Goal: Communication & Community: Answer question/provide support

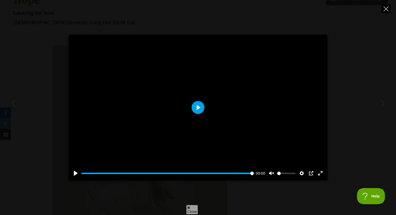
click at [386, 11] on icon "Close" at bounding box center [386, 8] width 5 height 5
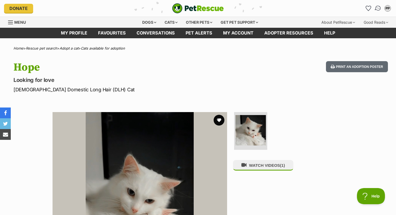
click at [380, 8] on img "Conversations" at bounding box center [378, 8] width 7 height 7
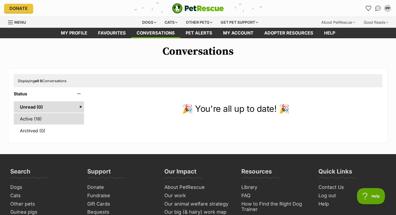
click at [64, 115] on link "Active (18)" at bounding box center [49, 118] width 70 height 11
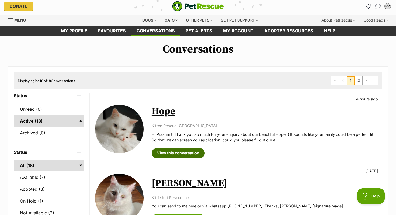
scroll to position [1, 0]
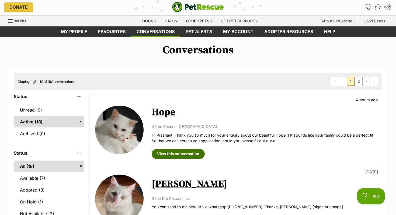
click at [179, 154] on link "View this conversation" at bounding box center [178, 154] width 53 height 10
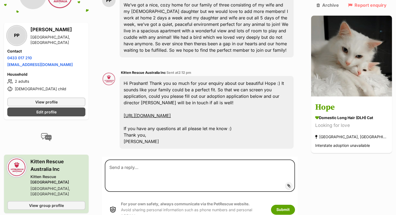
scroll to position [153, 0]
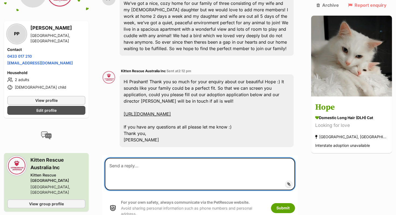
click at [149, 165] on textarea at bounding box center [200, 174] width 190 height 32
type textarea "Great to hear! Just filled out the form."
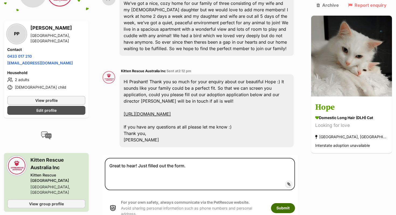
click at [295, 204] on button "Submit" at bounding box center [283, 208] width 24 height 10
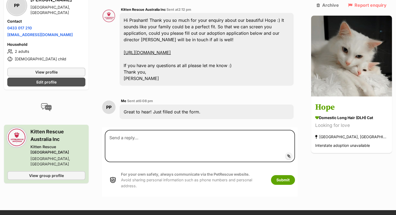
scroll to position [216, 0]
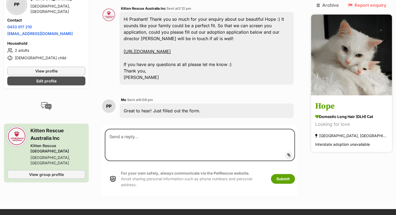
click at [342, 43] on img at bounding box center [351, 55] width 81 height 81
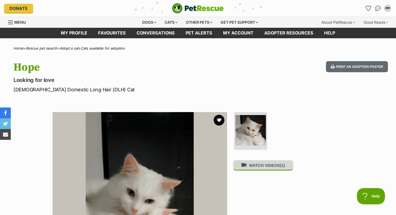
click at [274, 169] on button "WATCH VIDEOS (1)" at bounding box center [263, 165] width 60 height 11
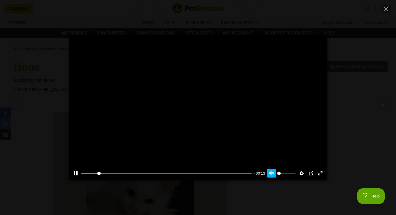
type input "11.35"
click at [270, 173] on button "Unmute Mute" at bounding box center [271, 173] width 9 height 9
type input "1"
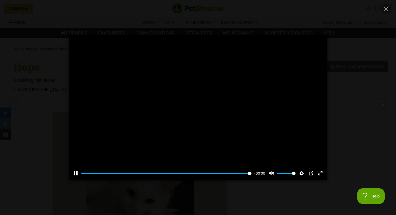
type input "100"
click at [384, 8] on icon "Close" at bounding box center [386, 8] width 5 height 5
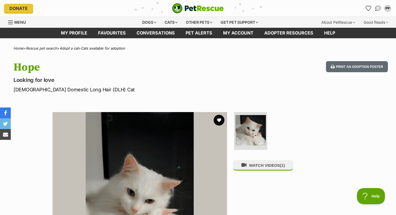
click at [375, 11] on li "Account quick links" at bounding box center [378, 8] width 9 height 9
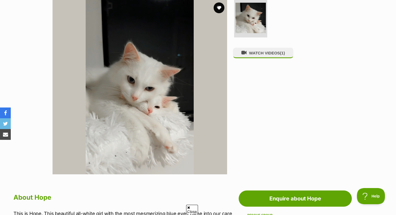
scroll to position [115, 0]
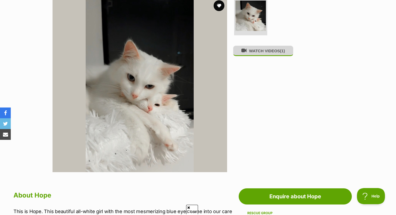
click at [258, 51] on button "WATCH VIDEOS (1)" at bounding box center [263, 51] width 60 height 11
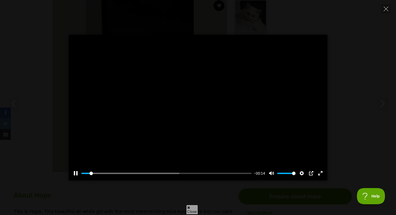
click at [198, 133] on div at bounding box center [198, 108] width 259 height 146
type input "5.86"
